Goal: Task Accomplishment & Management: Complete application form

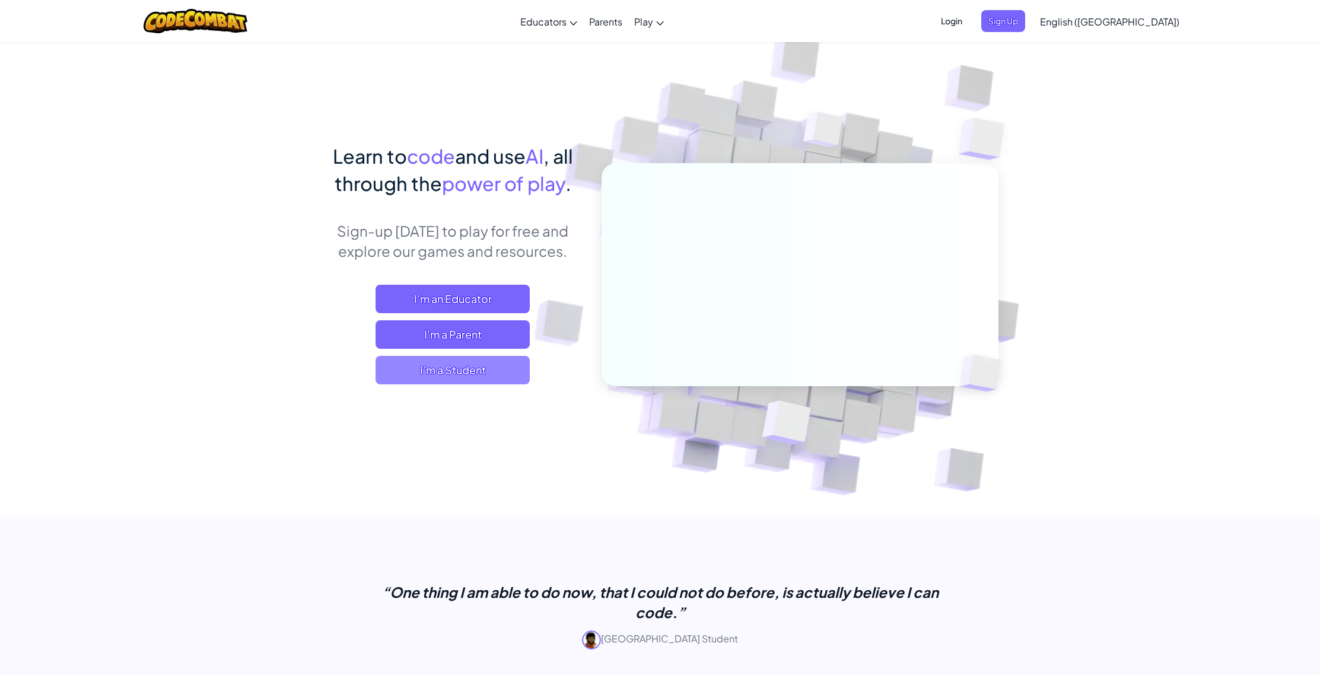
click at [450, 370] on span "I'm a Student" at bounding box center [452, 370] width 154 height 28
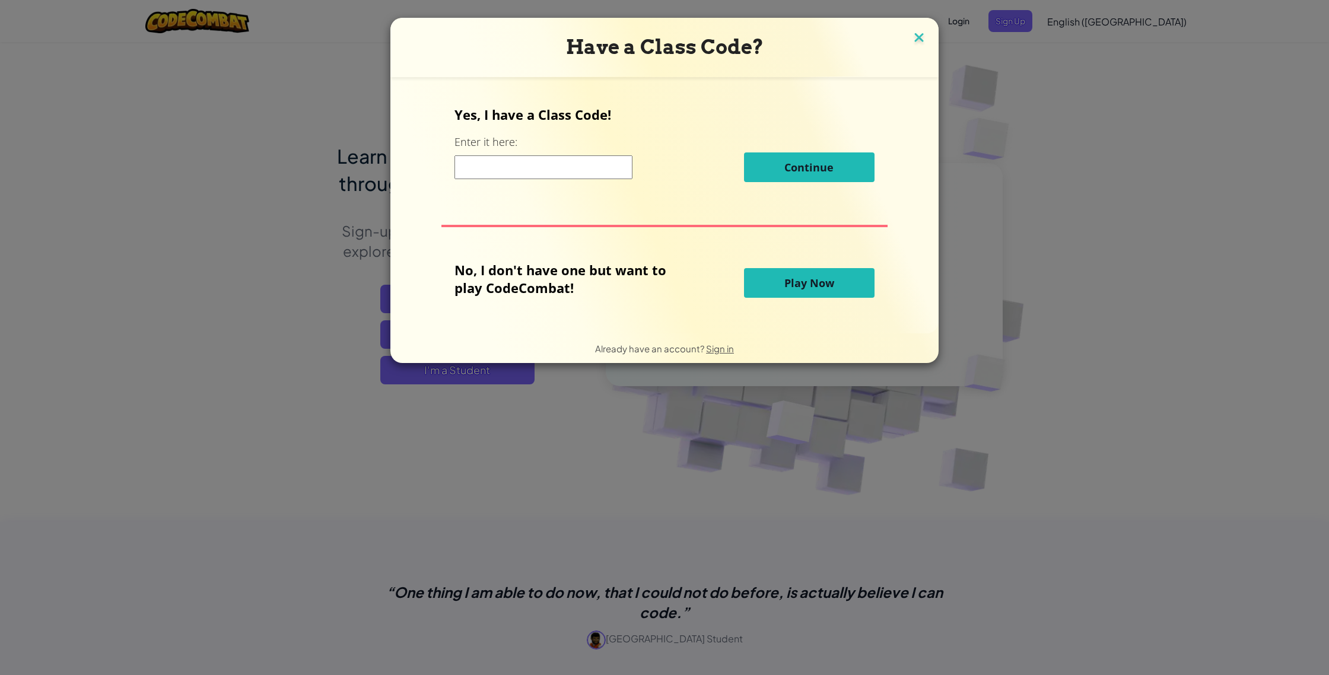
click at [919, 38] on img at bounding box center [918, 39] width 15 height 18
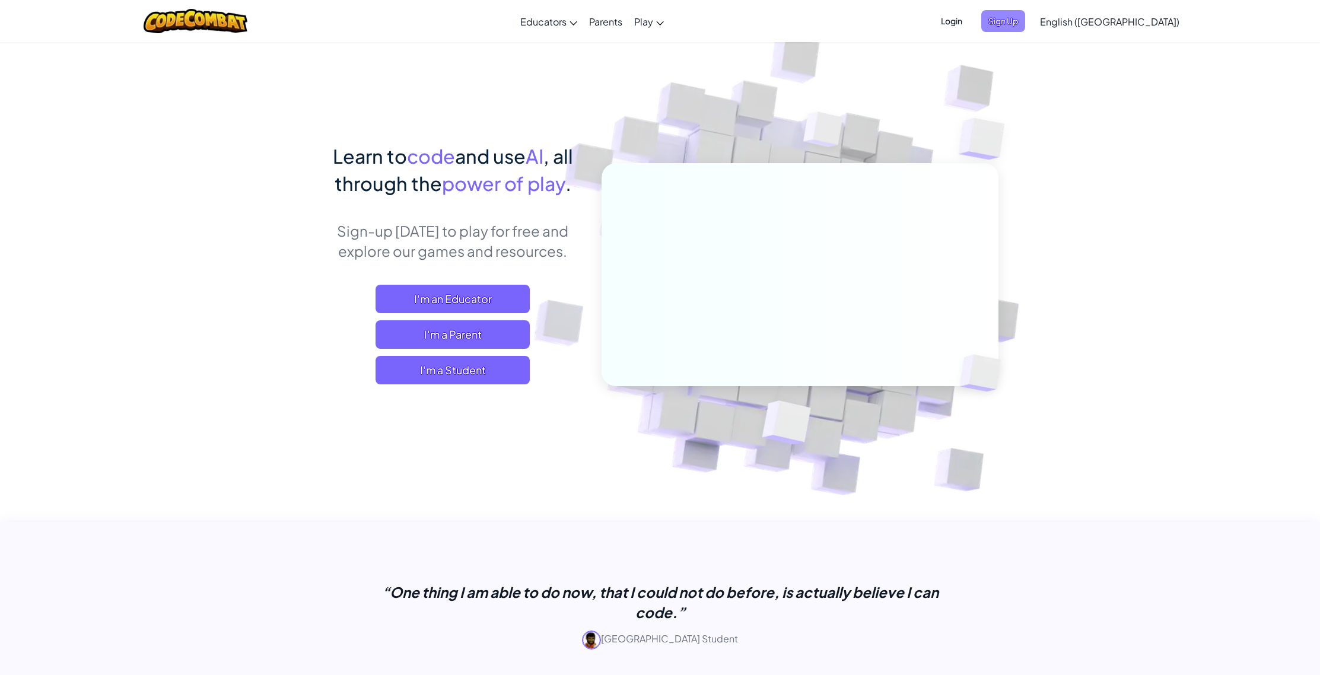
click at [1025, 18] on span "Sign Up" at bounding box center [1003, 21] width 44 height 22
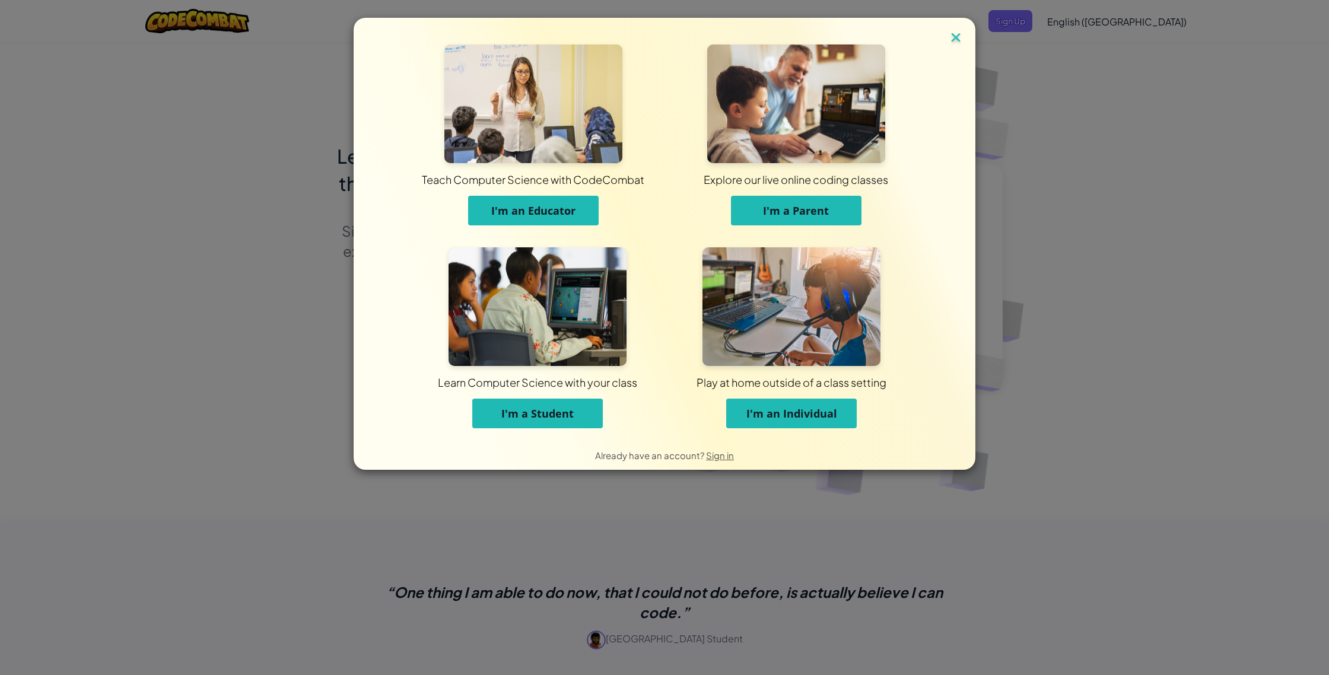
click at [956, 31] on img at bounding box center [955, 39] width 15 height 18
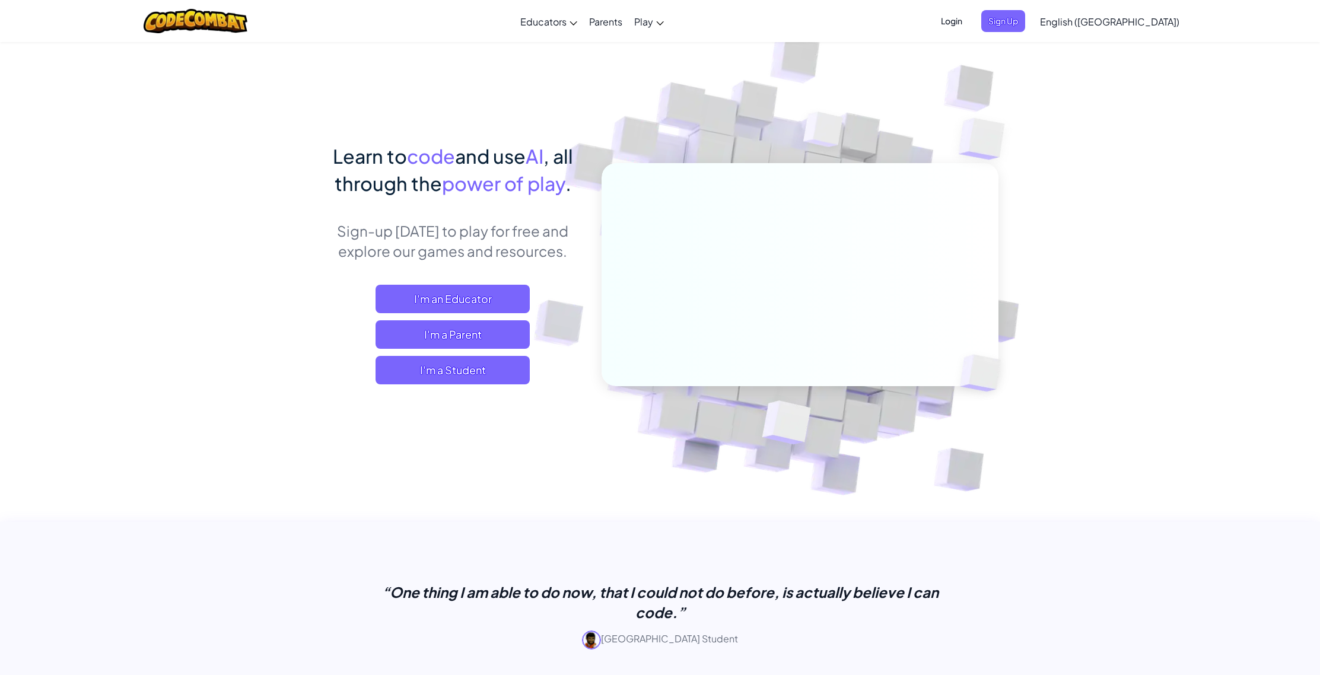
click at [969, 25] on span "Login" at bounding box center [952, 21] width 36 height 22
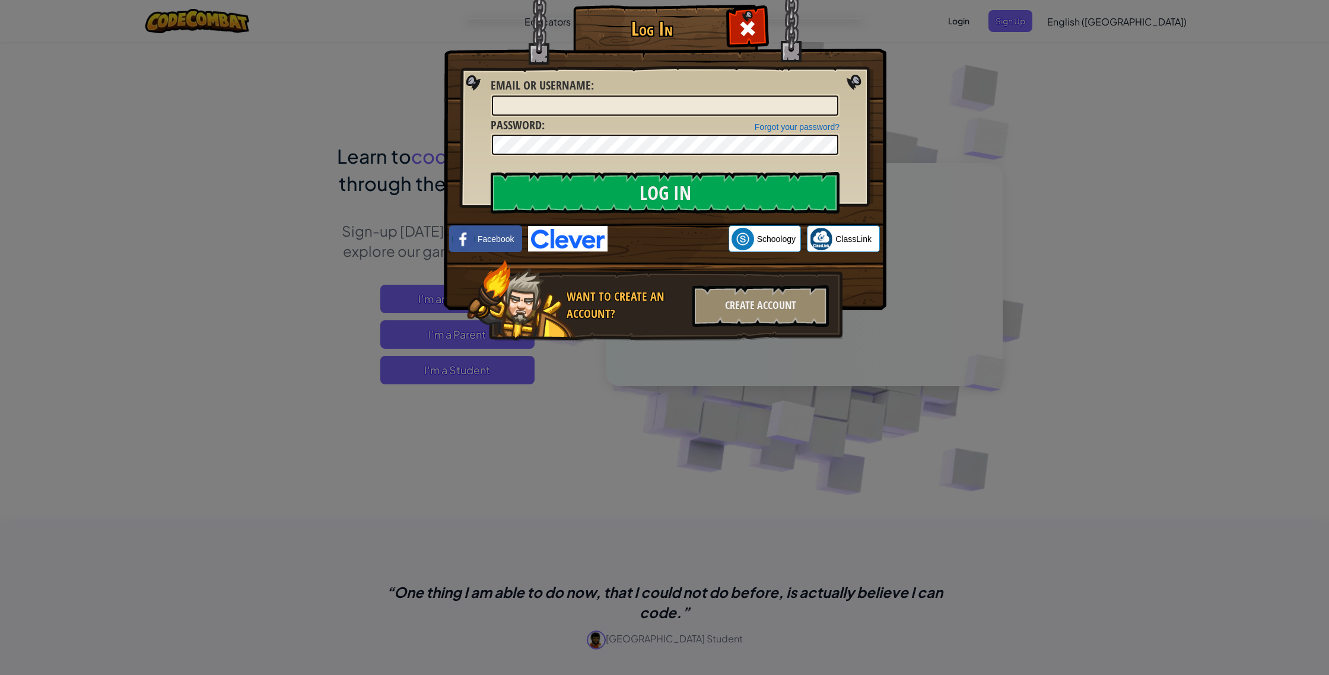
click at [567, 234] on img at bounding box center [567, 239] width 79 height 26
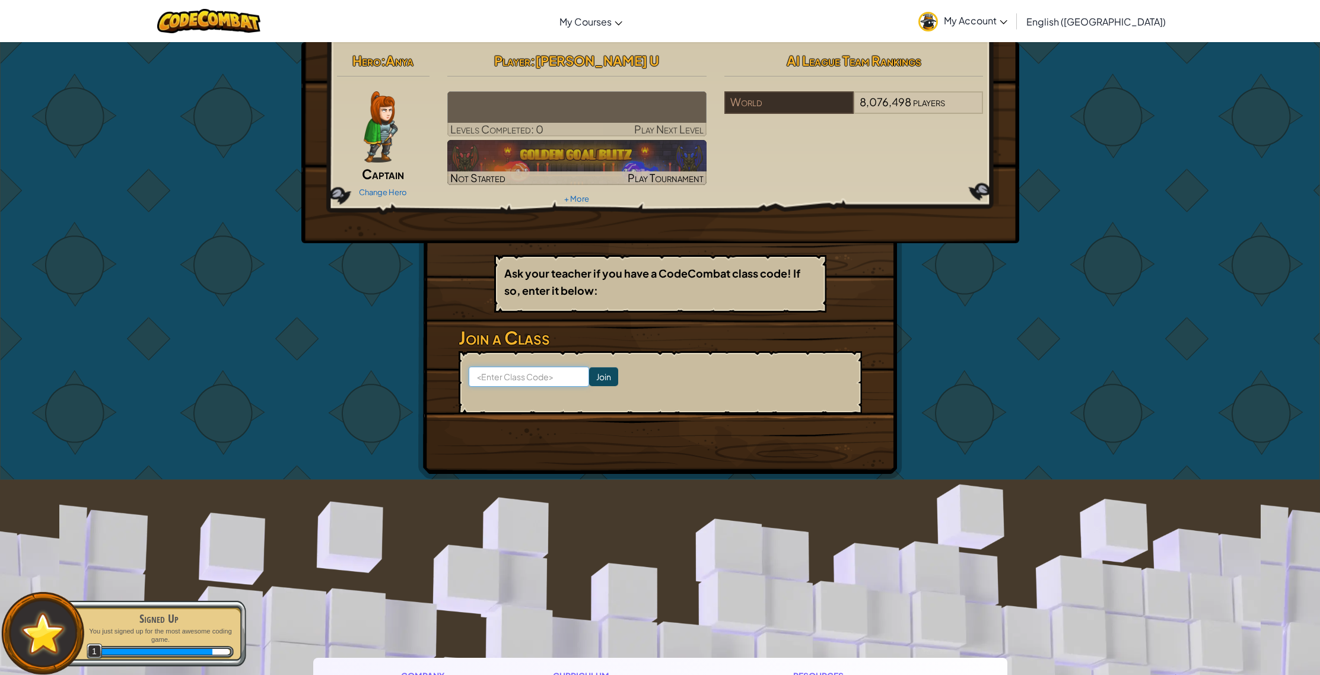
click at [543, 377] on input at bounding box center [529, 377] width 120 height 20
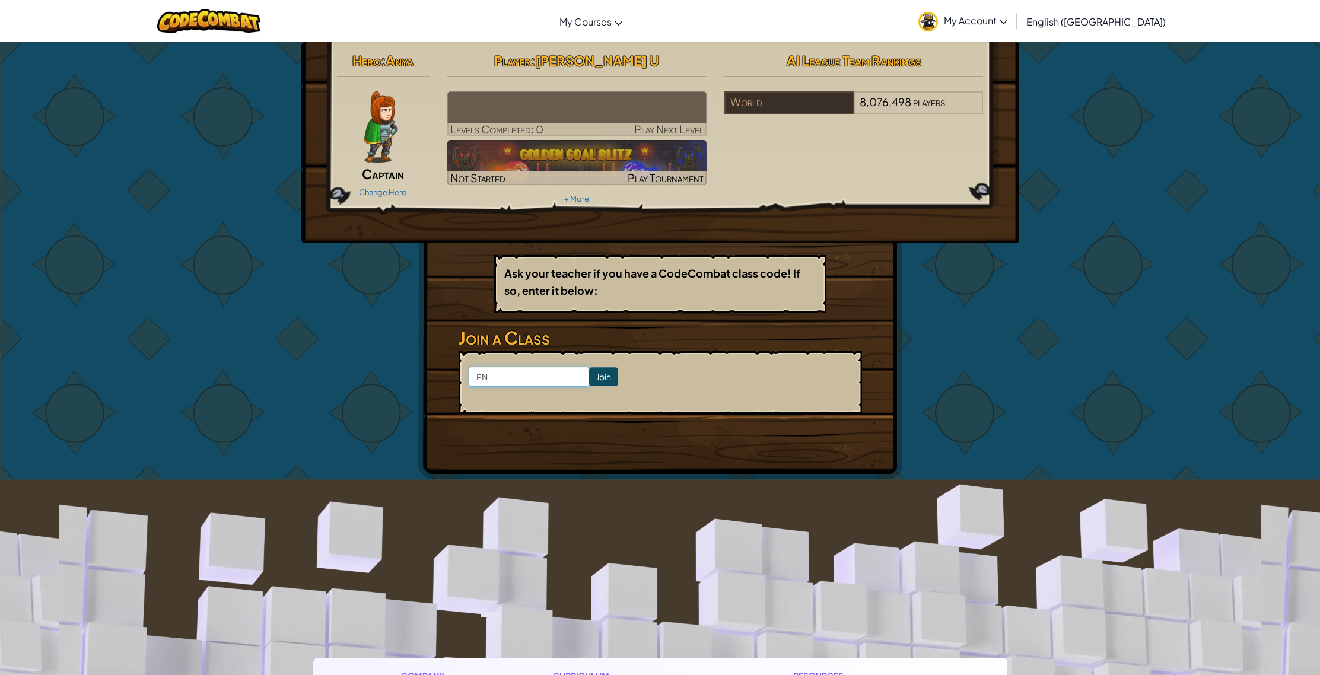
type input "PNL"
click input "Join" at bounding box center [603, 376] width 29 height 19
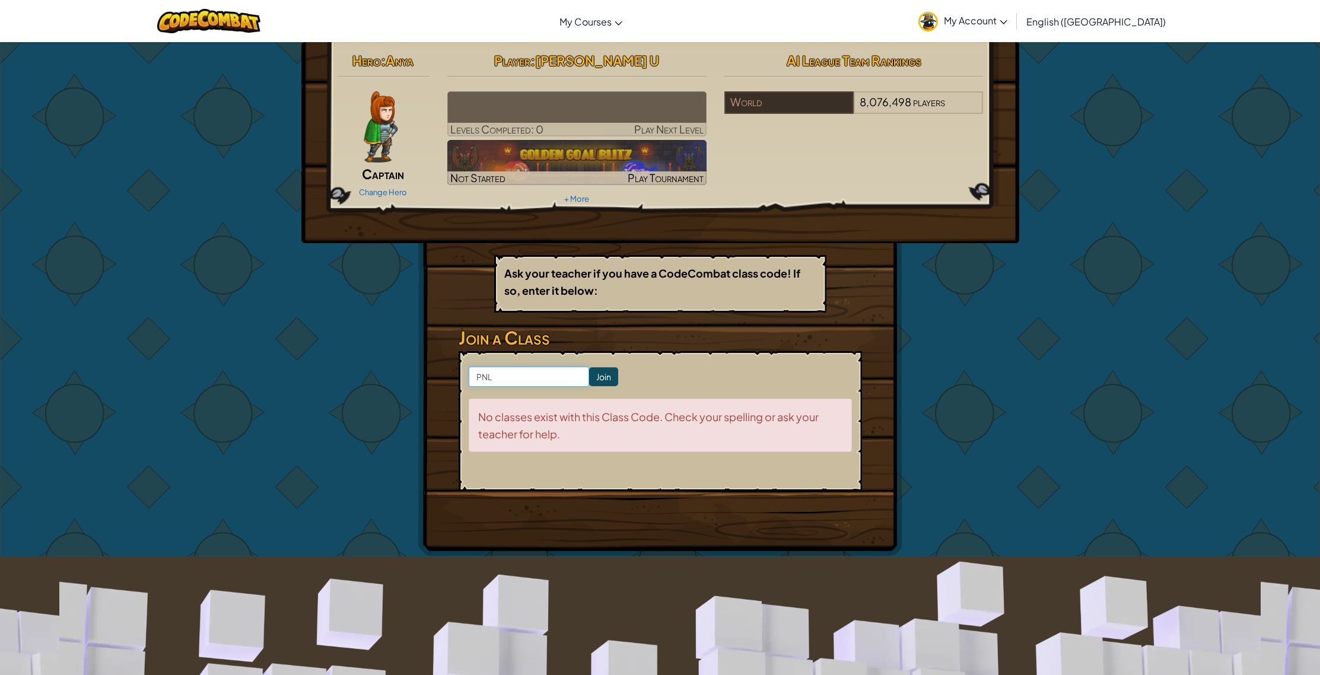
click at [512, 380] on input "PNL" at bounding box center [529, 377] width 120 height 20
click at [474, 378] on input "PNL" at bounding box center [529, 377] width 120 height 20
click at [489, 377] on input "PNL" at bounding box center [529, 377] width 120 height 20
click at [511, 375] on input "PNL" at bounding box center [529, 377] width 120 height 20
click at [483, 381] on input "PNL" at bounding box center [529, 377] width 120 height 20
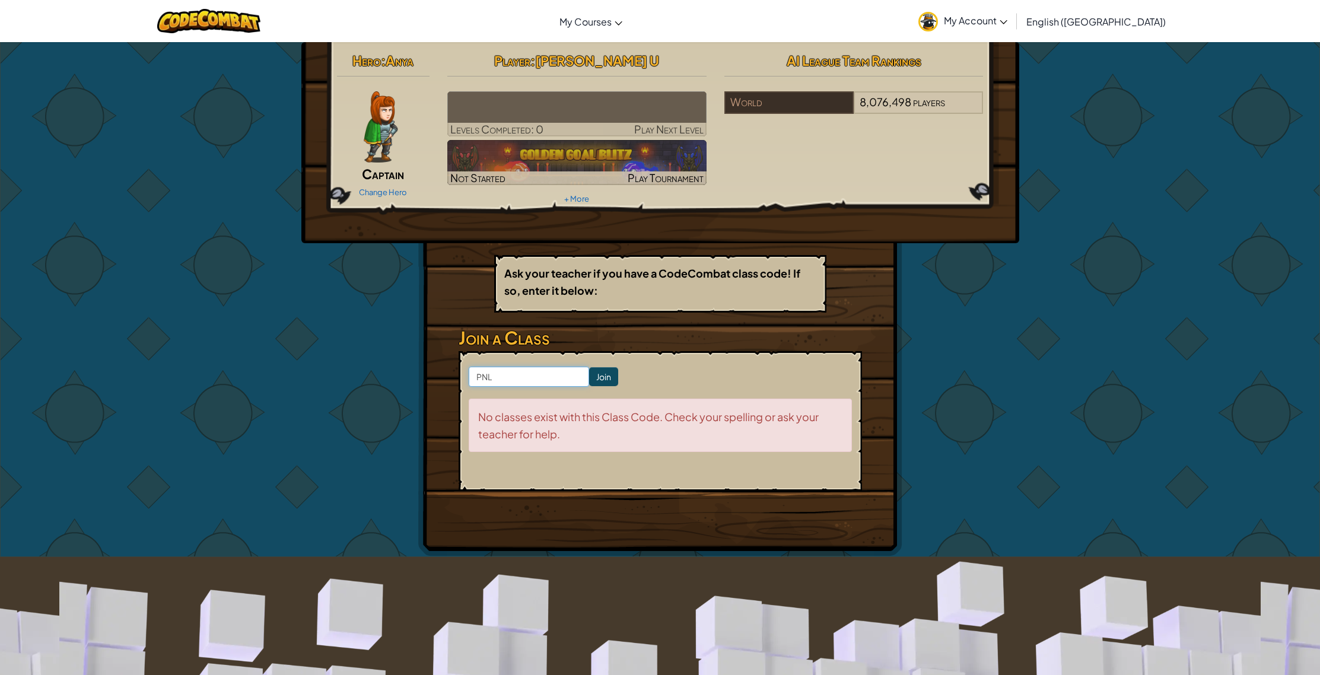
click at [481, 374] on input "PNL" at bounding box center [529, 377] width 120 height 20
click at [495, 382] on input "PinNL" at bounding box center [529, 377] width 120 height 20
click at [495, 381] on input "PinNL" at bounding box center [529, 377] width 120 height 20
click at [529, 383] on input "PinNewL" at bounding box center [529, 377] width 120 height 20
type input "PinNewLuck"
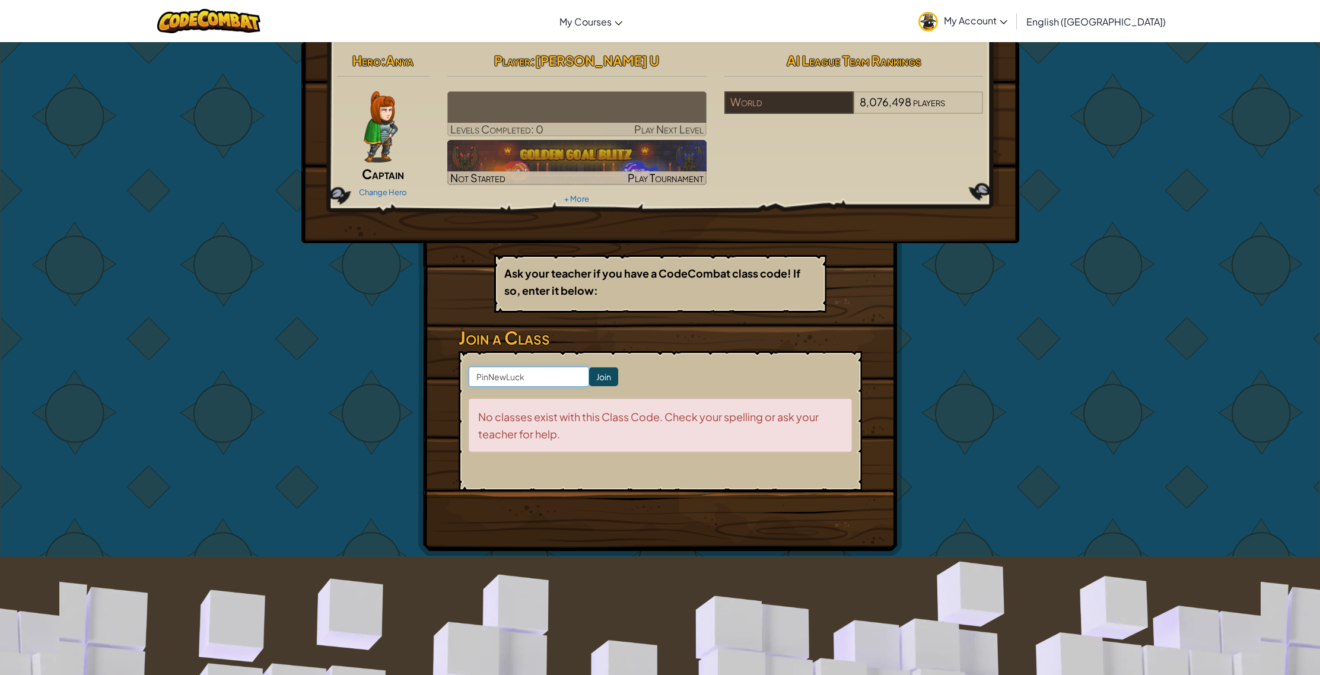
click input "Join" at bounding box center [603, 376] width 29 height 19
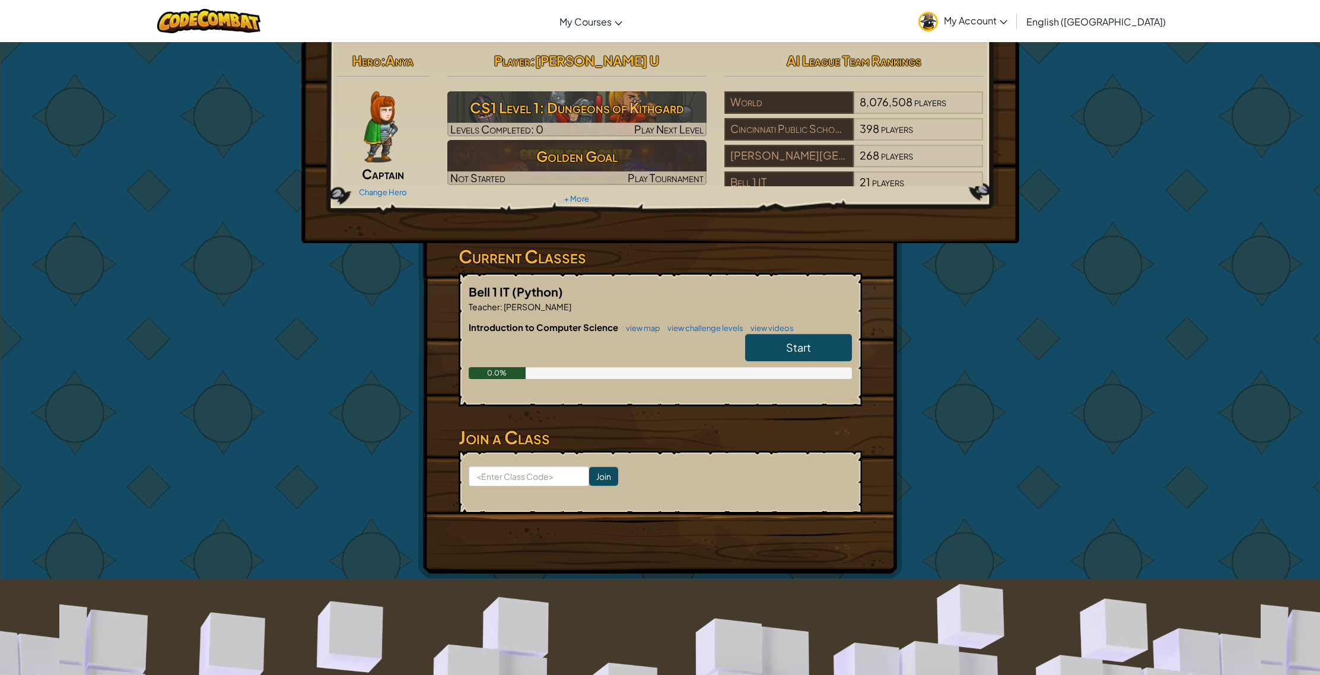
click at [827, 324] on h6 "Introduction to Computer Science view map view challenge levels view videos" at bounding box center [660, 327] width 383 height 13
click at [813, 340] on link "Start" at bounding box center [798, 347] width 107 height 27
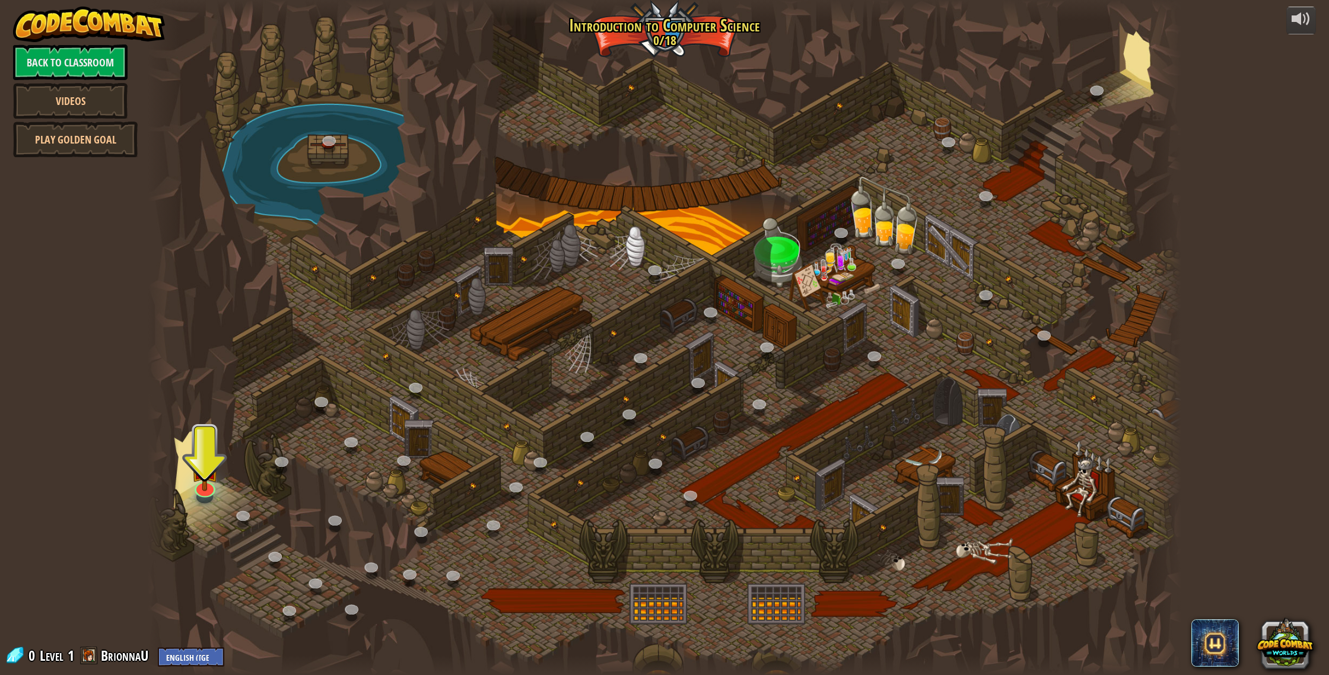
drag, startPoint x: 175, startPoint y: 469, endPoint x: 220, endPoint y: 480, distance: 46.5
click at [204, 478] on div "25. Kithgard Gates (Locked) Escape the Kithgard dungeons, and don't let the gua…" at bounding box center [664, 337] width 1033 height 675
click at [222, 481] on div at bounding box center [664, 337] width 1033 height 675
drag, startPoint x: 212, startPoint y: 482, endPoint x: 39, endPoint y: 33, distance: 482.0
drag, startPoint x: 230, startPoint y: 456, endPoint x: 215, endPoint y: 469, distance: 20.1
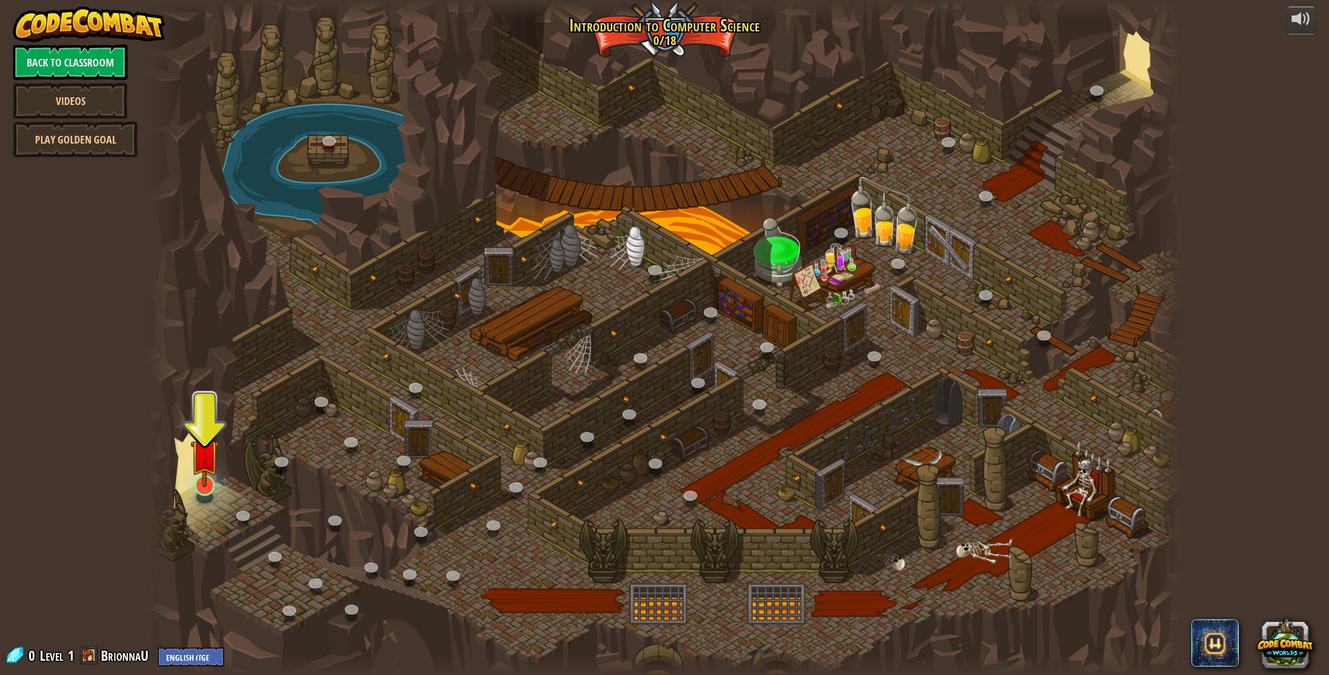
click at [223, 463] on div at bounding box center [664, 337] width 1033 height 675
click at [212, 472] on img at bounding box center [204, 454] width 29 height 66
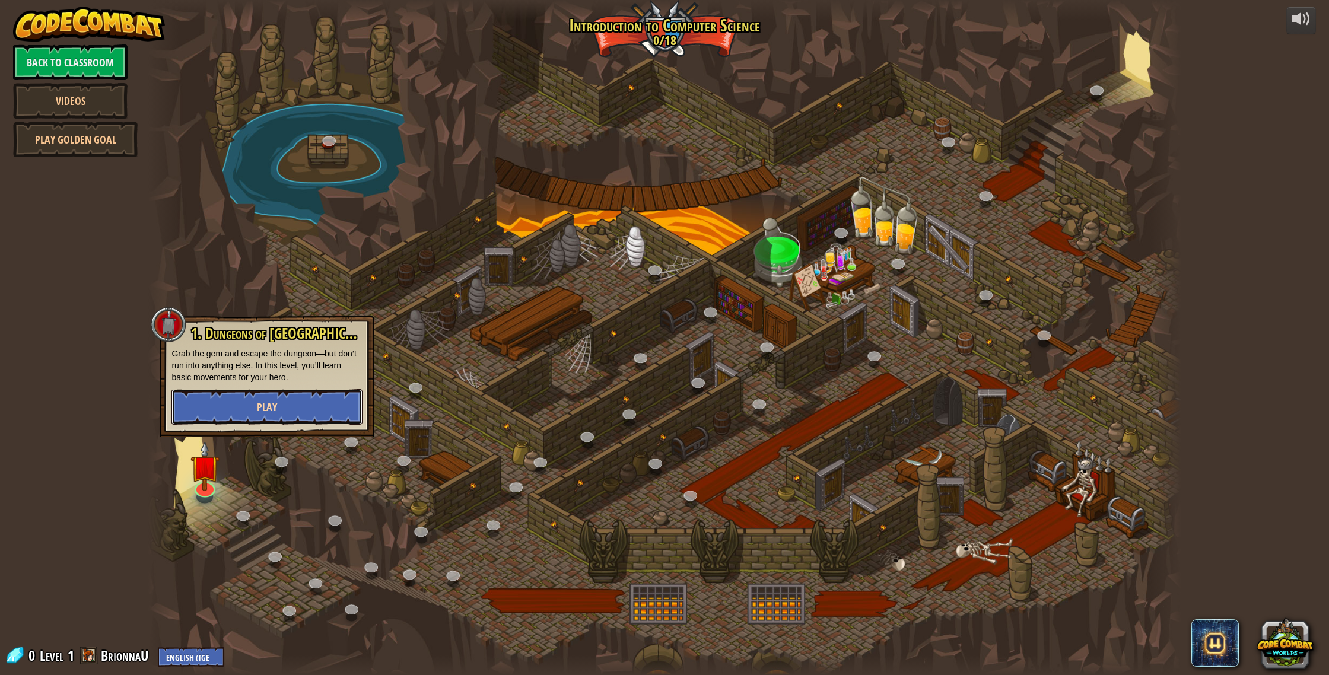
click at [262, 400] on span "Play" at bounding box center [267, 407] width 20 height 15
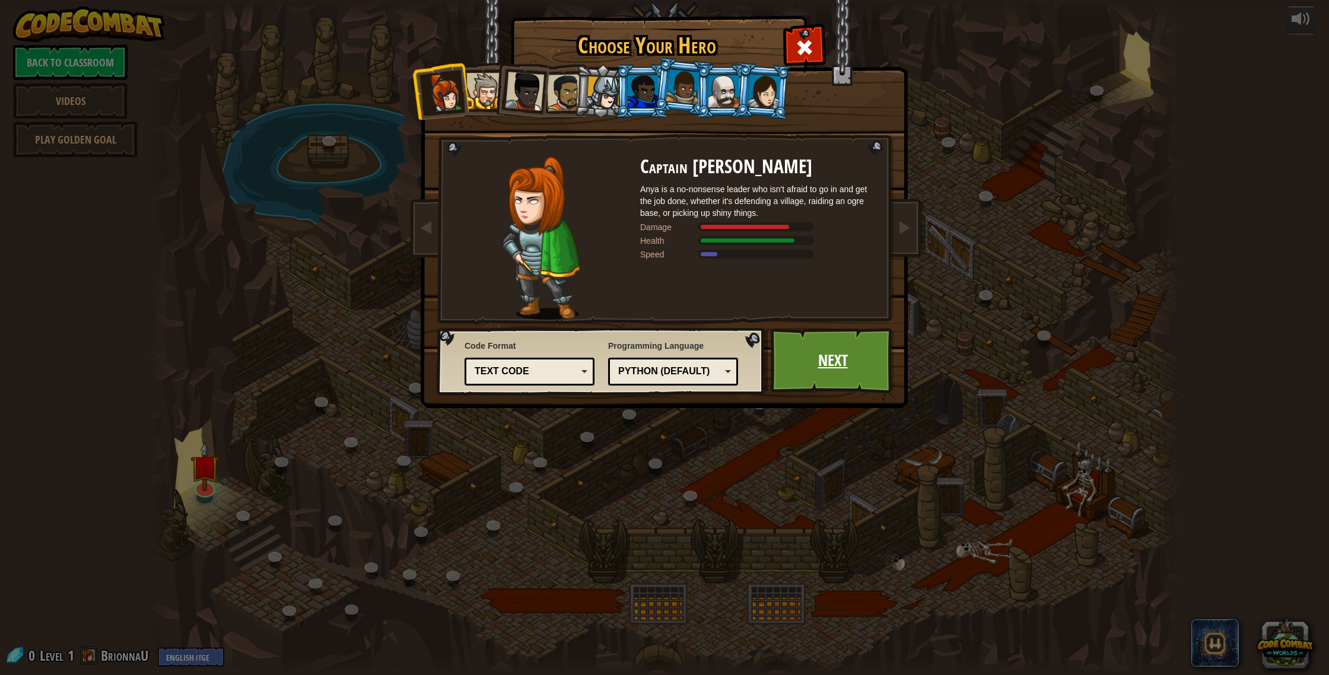
click at [823, 356] on link "Next" at bounding box center [832, 360] width 124 height 65
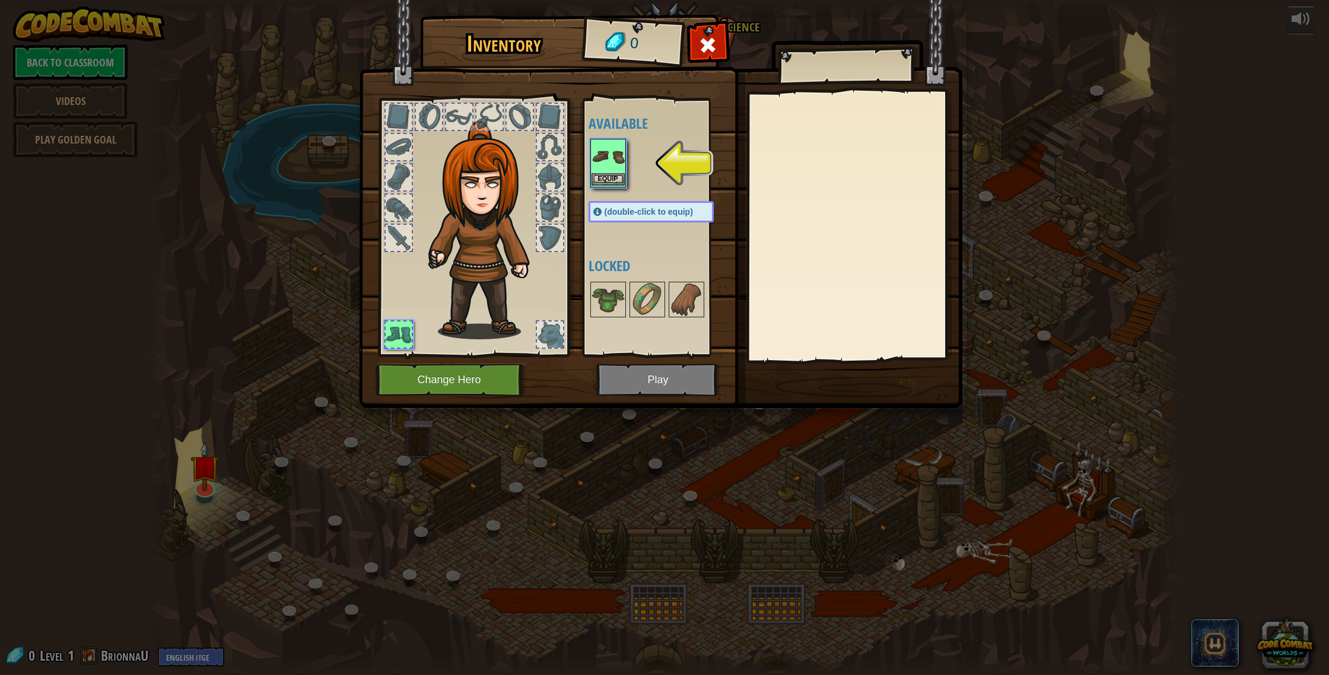
click at [607, 154] on img at bounding box center [607, 156] width 33 height 33
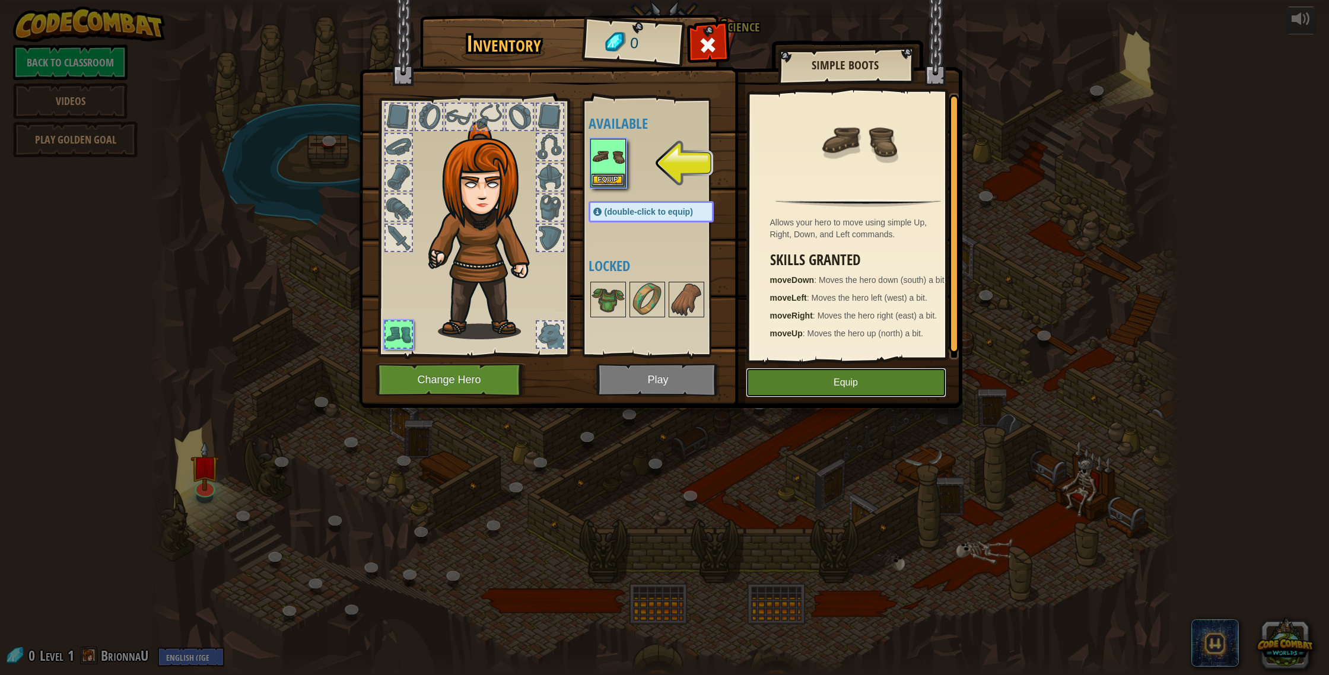
click at [808, 370] on button "Equip" at bounding box center [846, 383] width 200 height 30
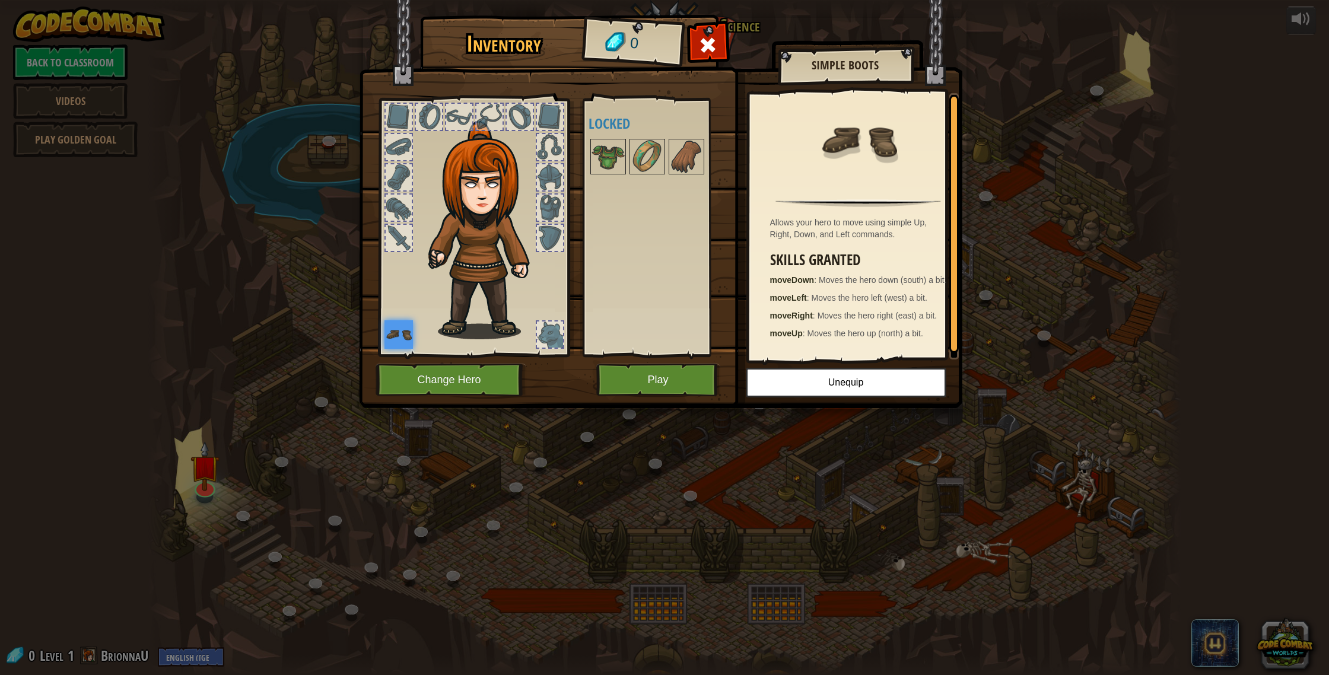
drag, startPoint x: 728, startPoint y: 375, endPoint x: 722, endPoint y: 376, distance: 6.6
click at [722, 376] on img at bounding box center [660, 192] width 603 height 431
click at [717, 374] on div "Inventory 0 Available Equip (double-click to equip) Locked Simple Boots Allows …" at bounding box center [664, 213] width 603 height 391
drag, startPoint x: 715, startPoint y: 374, endPoint x: 702, endPoint y: 379, distance: 14.6
click at [702, 379] on button "Play" at bounding box center [658, 380] width 124 height 33
